Goal: Entertainment & Leisure: Consume media (video, audio)

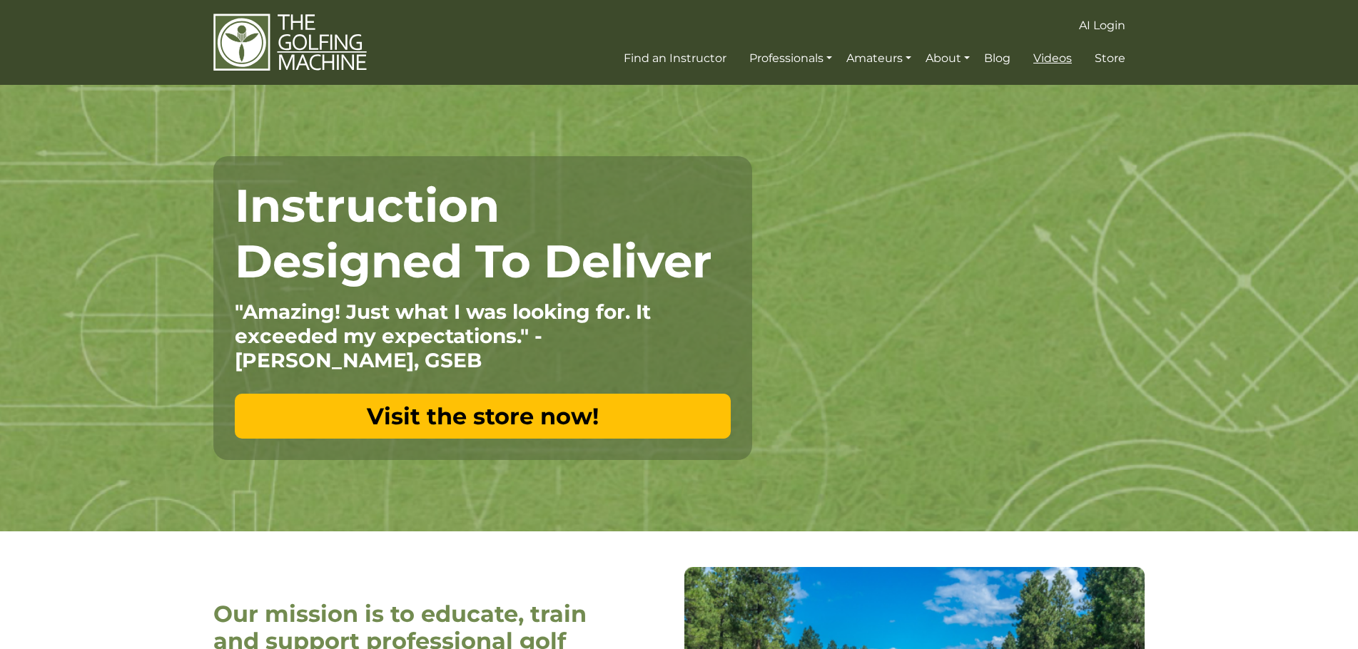
click at [1062, 59] on span "Videos" at bounding box center [1052, 58] width 39 height 14
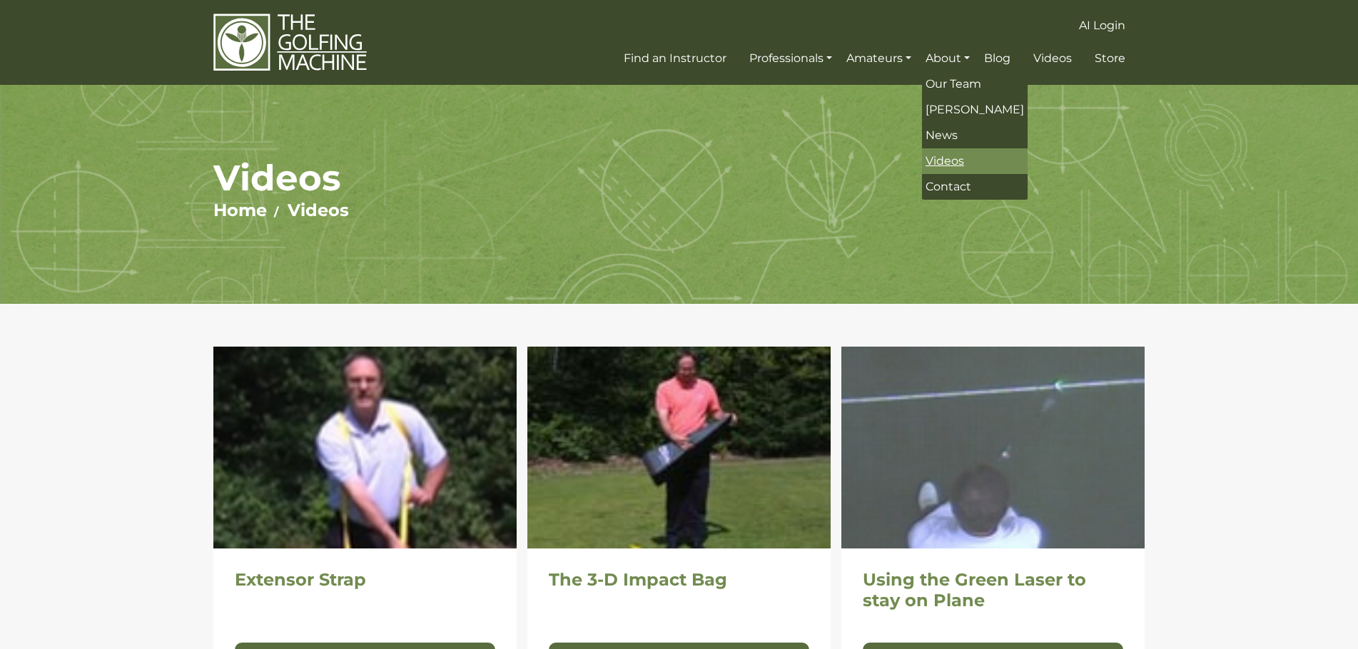
click at [950, 165] on span "Videos" at bounding box center [945, 161] width 39 height 14
